Goal: Task Accomplishment & Management: Manage account settings

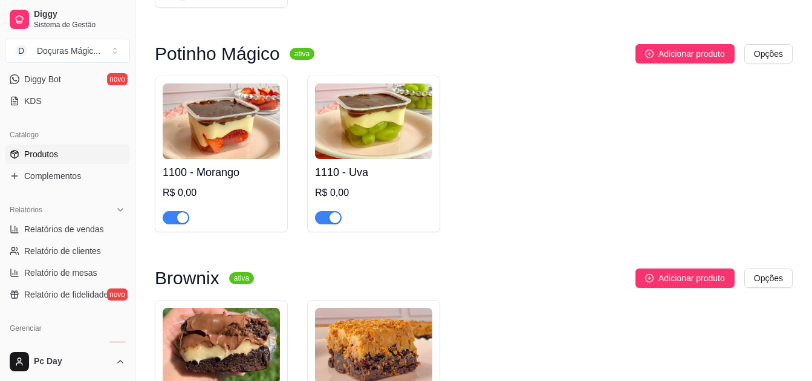
scroll to position [302, 0]
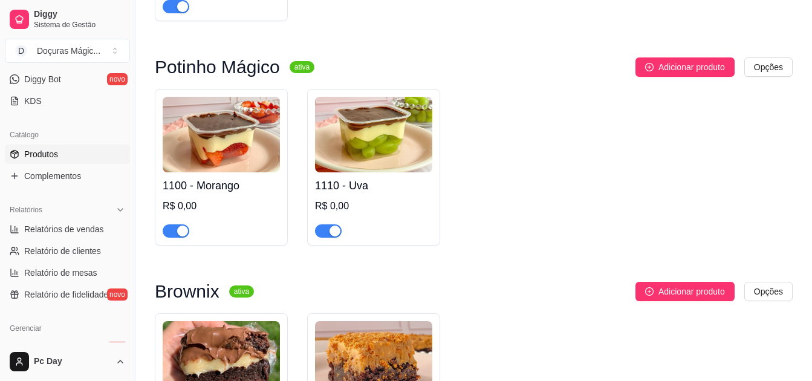
click at [200, 217] on div at bounding box center [221, 225] width 117 height 24
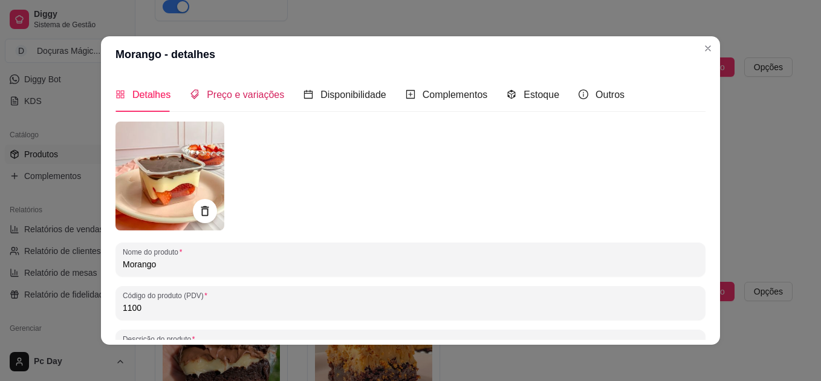
click at [198, 92] on div "Preço e variações" at bounding box center [237, 94] width 94 height 15
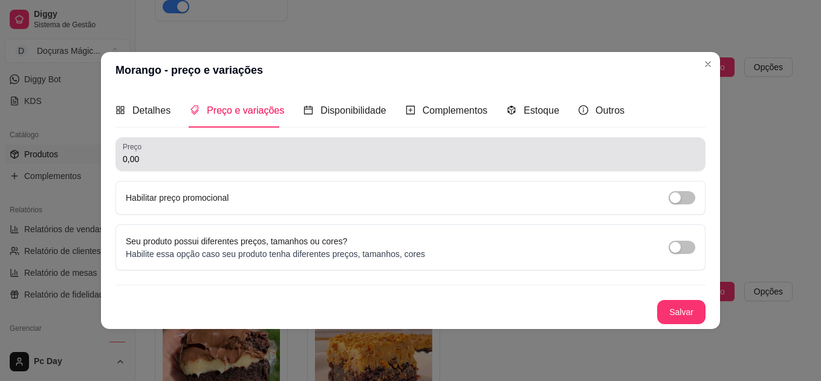
click at [202, 167] on div "Preço 0,00" at bounding box center [410, 154] width 590 height 34
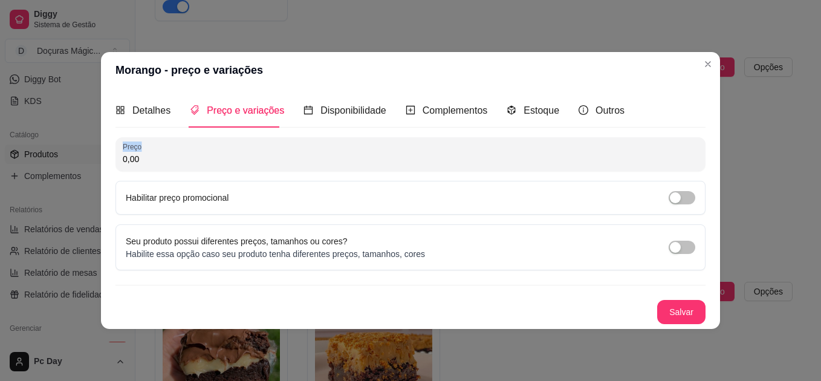
click at [202, 167] on div "Preço 0,00" at bounding box center [410, 154] width 590 height 34
type input "12,00"
click at [688, 310] on button "Salvar" at bounding box center [681, 313] width 47 height 24
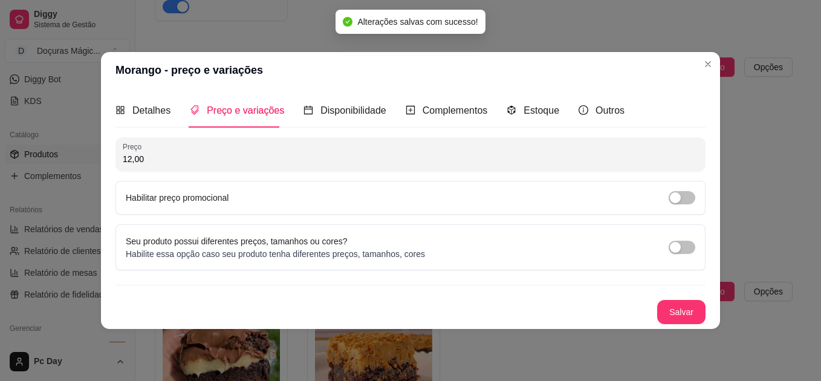
click at [718, 59] on header "Morango - preço e variações" at bounding box center [410, 70] width 619 height 36
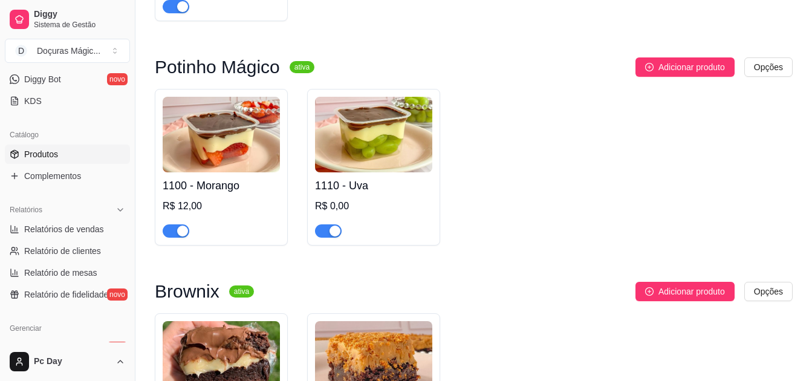
click at [359, 187] on h4 "1110 - Uva" at bounding box center [373, 185] width 117 height 17
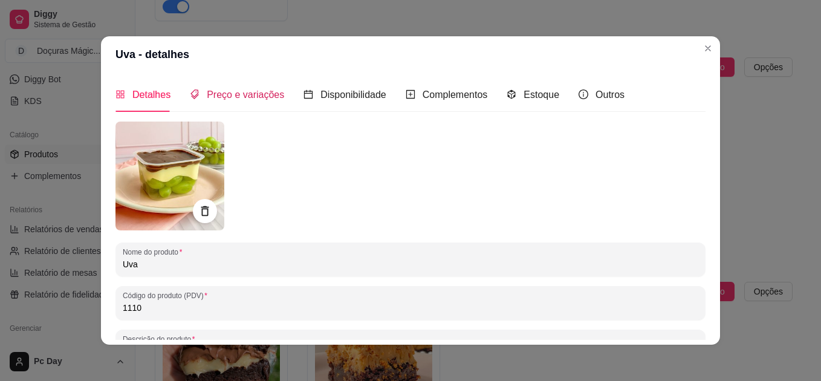
click at [215, 92] on span "Preço e variações" at bounding box center [245, 94] width 77 height 10
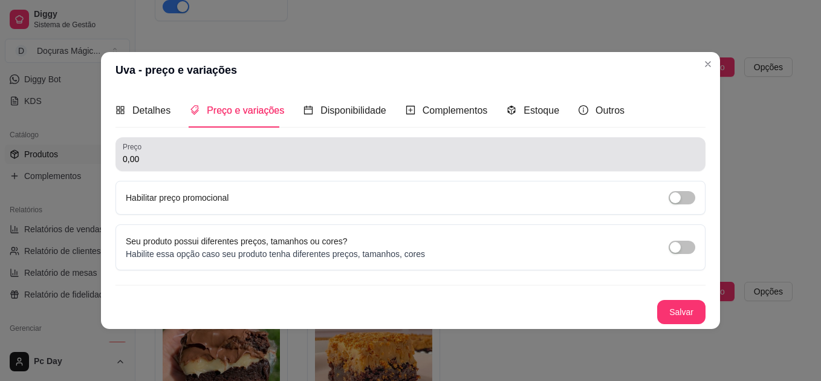
click at [171, 151] on div "0,00" at bounding box center [411, 154] width 576 height 24
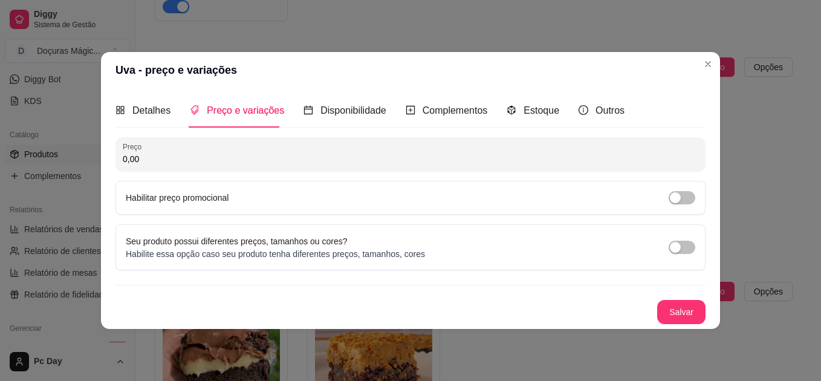
click at [171, 151] on div "0,00" at bounding box center [411, 154] width 576 height 24
type input "12,00"
click at [681, 314] on button "Salvar" at bounding box center [681, 312] width 48 height 24
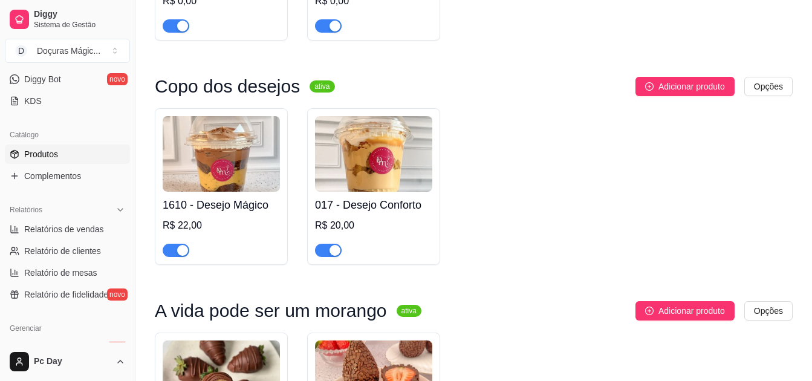
scroll to position [726, 0]
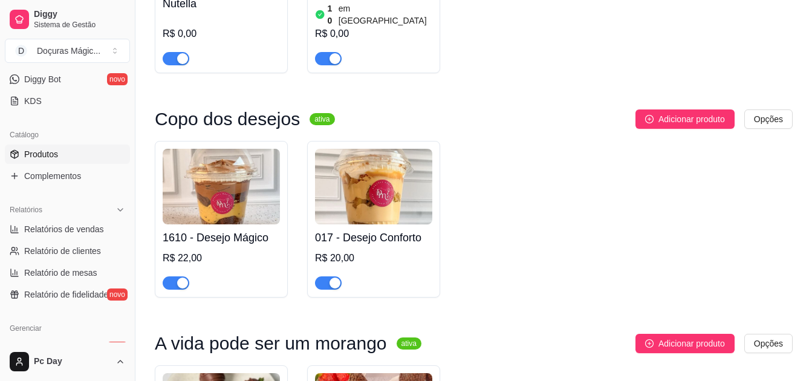
click at [185, 278] on div "button" at bounding box center [182, 283] width 11 height 11
click at [338, 278] on div "button" at bounding box center [335, 283] width 11 height 11
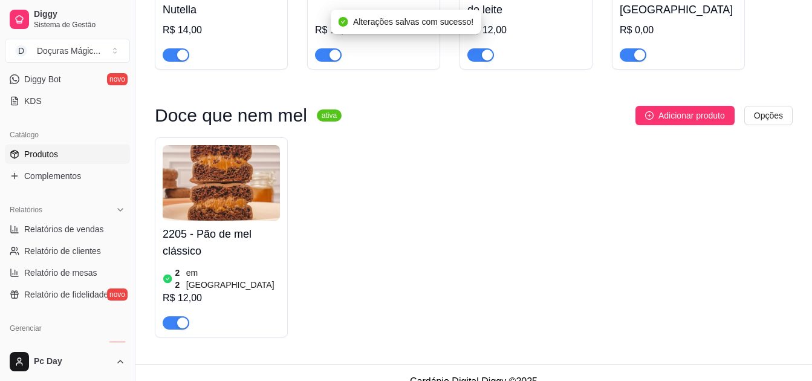
scroll to position [1315, 0]
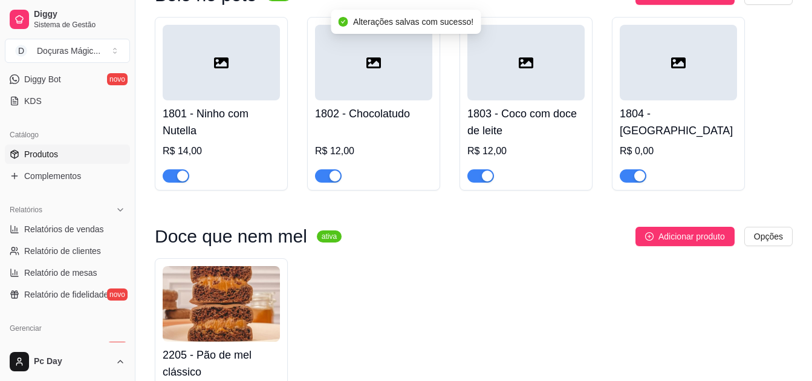
click at [185, 171] on div "button" at bounding box center [182, 176] width 11 height 11
click at [349, 164] on div at bounding box center [373, 170] width 117 height 24
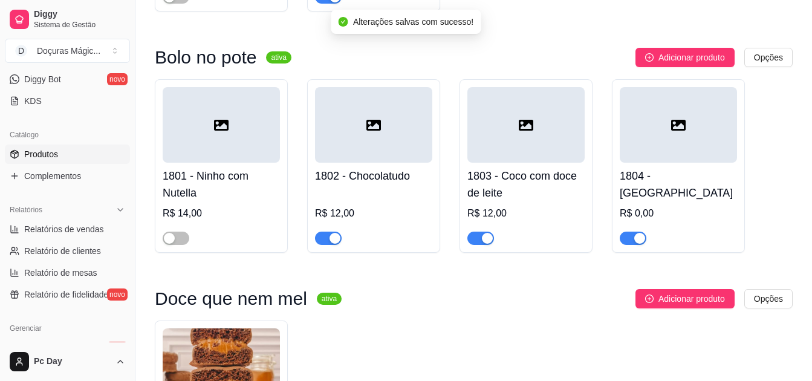
scroll to position [1194, 0]
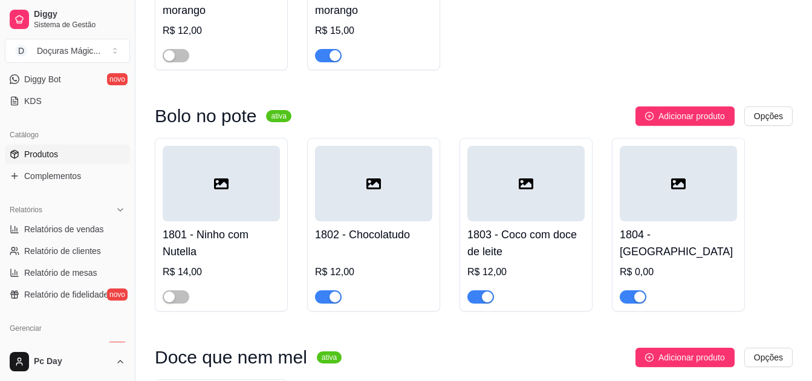
drag, startPoint x: 632, startPoint y: 286, endPoint x: 613, endPoint y: 286, distance: 18.7
click at [626, 290] on span "button" at bounding box center [633, 296] width 27 height 13
drag, startPoint x: 481, startPoint y: 287, endPoint x: 371, endPoint y: 308, distance: 112.8
click at [475, 290] on span "button" at bounding box center [480, 296] width 27 height 13
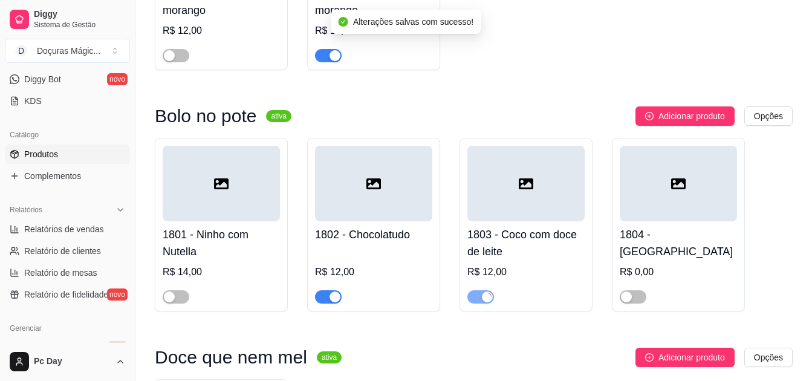
click at [325, 290] on span "button" at bounding box center [328, 296] width 27 height 13
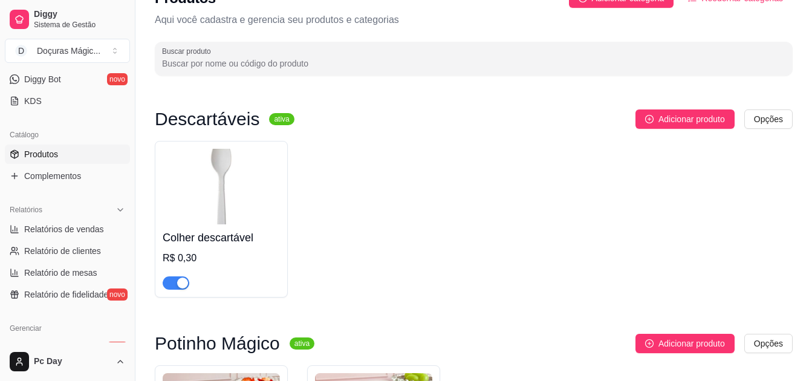
scroll to position [0, 0]
